Goal: Task Accomplishment & Management: Manage account settings

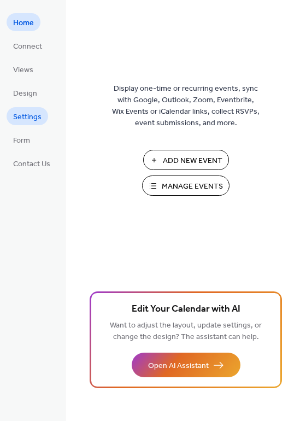
click at [37, 122] on span "Settings" at bounding box center [27, 116] width 28 height 11
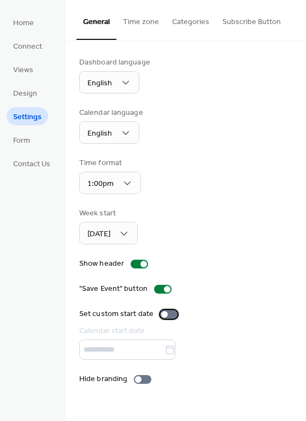
click at [161, 315] on div at bounding box center [164, 314] width 7 height 7
click at [175, 355] on icon at bounding box center [169, 349] width 11 height 11
click at [164, 355] on input "text" at bounding box center [121, 349] width 85 height 20
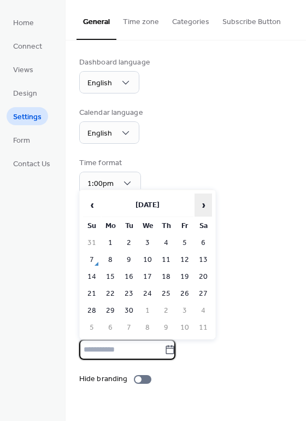
click at [205, 210] on span "›" at bounding box center [203, 205] width 16 height 22
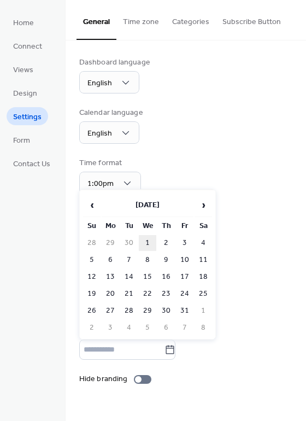
click at [153, 243] on td "1" at bounding box center [147, 243] width 17 height 16
type input "*********"
